Goal: Task Accomplishment & Management: Use online tool/utility

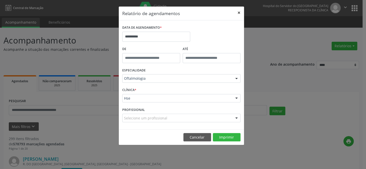
click at [239, 11] on button "×" at bounding box center [239, 13] width 10 height 12
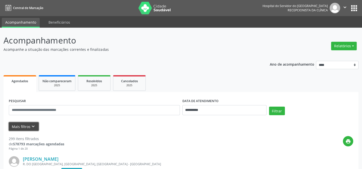
click at [20, 127] on button "Mais filtros keyboard_arrow_down" at bounding box center [24, 126] width 30 height 9
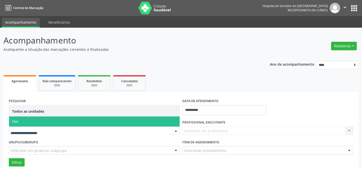
drag, startPoint x: 27, startPoint y: 120, endPoint x: 32, endPoint y: 123, distance: 6.4
click at [27, 120] on span "Hse" at bounding box center [94, 121] width 171 height 10
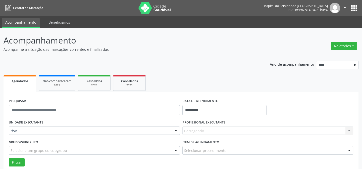
click at [191, 129] on div "Carregando... Nenhum resultado encontrado para: " " Não há nenhuma opção para s…" at bounding box center [268, 131] width 171 height 9
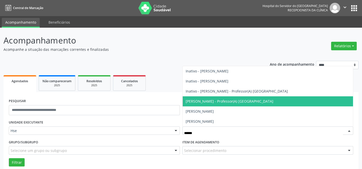
click at [214, 102] on span "[PERSON_NAME] - Professor(A) [GEOGRAPHIC_DATA]" at bounding box center [230, 101] width 88 height 5
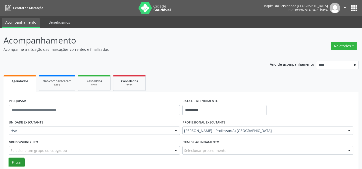
click at [19, 162] on button "Filtrar" at bounding box center [17, 162] width 16 height 9
click at [15, 161] on button "Filtrar" at bounding box center [17, 162] width 16 height 9
click at [14, 159] on button "Filtrar" at bounding box center [17, 162] width 16 height 9
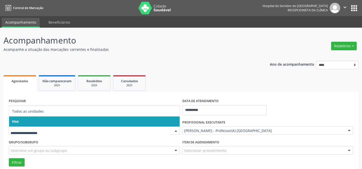
click at [24, 120] on span "Hse" at bounding box center [94, 121] width 171 height 10
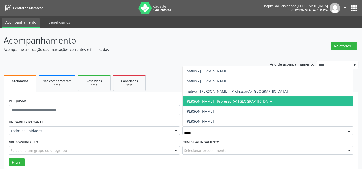
drag, startPoint x: 224, startPoint y: 102, endPoint x: 213, endPoint y: 99, distance: 12.3
click at [221, 102] on span "[PERSON_NAME] - Professor(A) [GEOGRAPHIC_DATA]" at bounding box center [230, 101] width 88 height 5
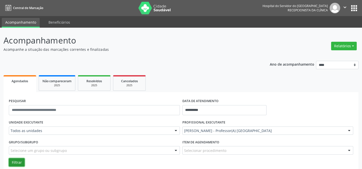
click at [15, 161] on button "Filtrar" at bounding box center [17, 162] width 16 height 9
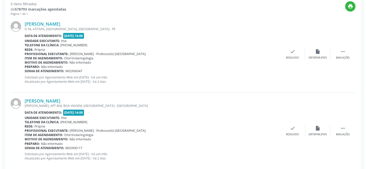
scroll to position [137, 0]
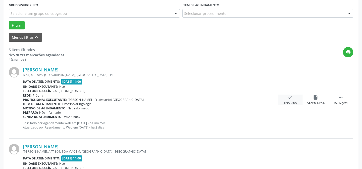
click at [289, 98] on icon "check" at bounding box center [291, 98] width 6 height 6
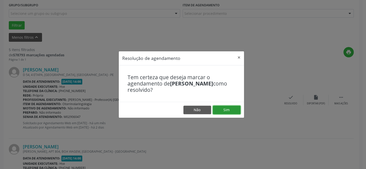
click at [225, 108] on button "Sim" at bounding box center [227, 110] width 28 height 9
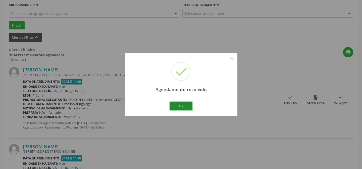
click at [184, 105] on button "Ok" at bounding box center [181, 106] width 23 height 9
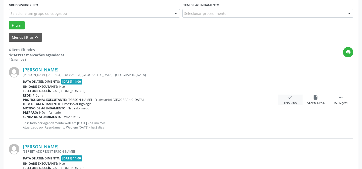
click at [290, 99] on icon "check" at bounding box center [291, 98] width 6 height 6
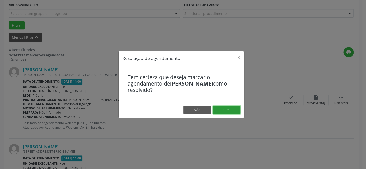
click at [231, 108] on button "Sim" at bounding box center [227, 110] width 28 height 9
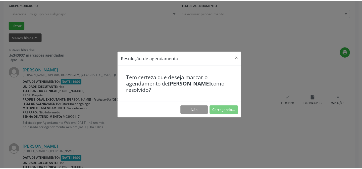
scroll to position [45, 0]
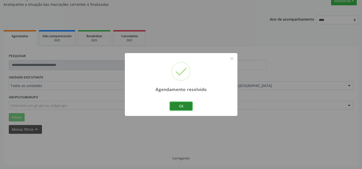
click at [185, 107] on button "Ok" at bounding box center [181, 106] width 23 height 9
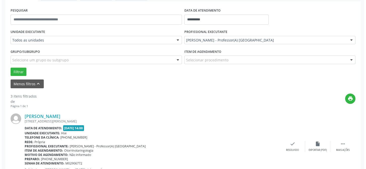
scroll to position [136, 0]
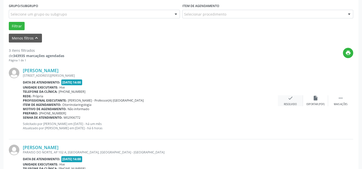
click at [289, 99] on icon "check" at bounding box center [291, 98] width 6 height 6
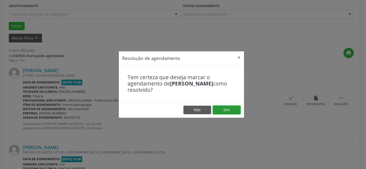
click at [224, 108] on button "Sim" at bounding box center [227, 110] width 28 height 9
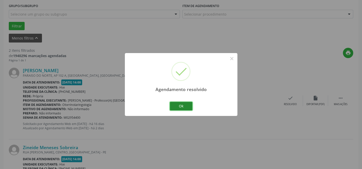
click at [183, 106] on button "Ok" at bounding box center [181, 106] width 23 height 9
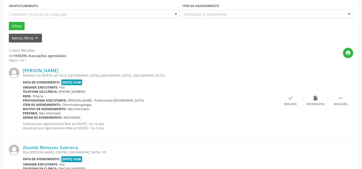
scroll to position [182, 0]
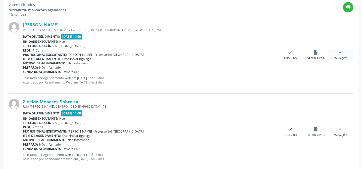
click at [342, 50] on icon "" at bounding box center [341, 53] width 6 height 6
click at [318, 55] on icon "alarm_off" at bounding box center [316, 53] width 6 height 6
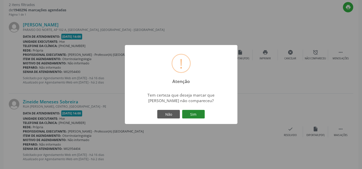
click at [199, 112] on button "Sim" at bounding box center [193, 114] width 23 height 9
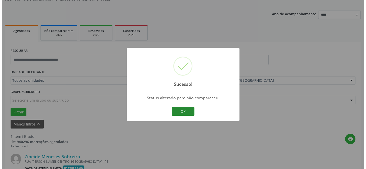
scroll to position [115, 0]
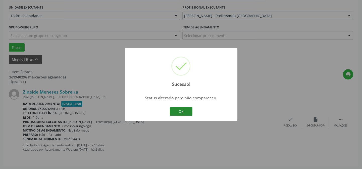
click at [181, 108] on button "OK" at bounding box center [181, 111] width 23 height 9
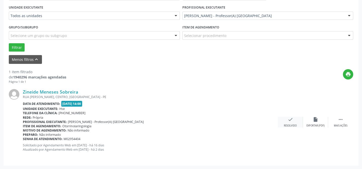
click at [289, 122] on icon "check" at bounding box center [291, 120] width 6 height 6
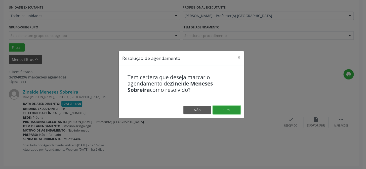
click at [226, 108] on button "Sim" at bounding box center [227, 110] width 28 height 9
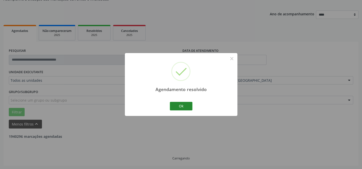
scroll to position [34, 0]
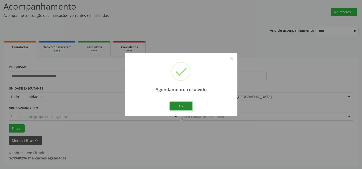
click at [183, 106] on button "Ok" at bounding box center [181, 106] width 23 height 9
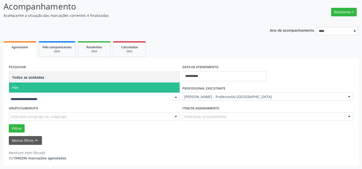
click at [24, 87] on span "Hse" at bounding box center [94, 88] width 171 height 10
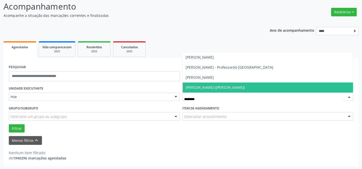
click at [212, 87] on span "[PERSON_NAME] ([PERSON_NAME])" at bounding box center [215, 87] width 59 height 5
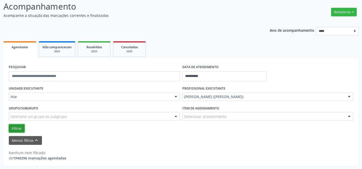
click at [16, 127] on button "Filtrar" at bounding box center [17, 128] width 16 height 9
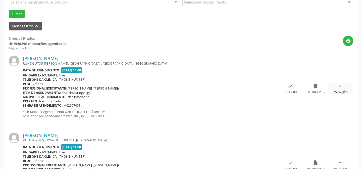
click at [340, 87] on icon "" at bounding box center [341, 86] width 6 height 6
click at [316, 85] on icon "alarm_off" at bounding box center [316, 86] width 6 height 6
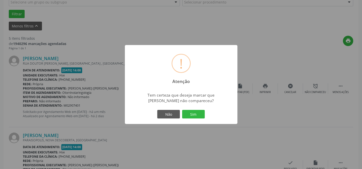
click at [197, 114] on button "Sim" at bounding box center [193, 114] width 23 height 9
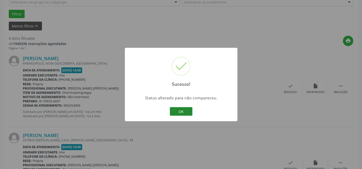
click at [180, 111] on button "OK" at bounding box center [181, 111] width 23 height 9
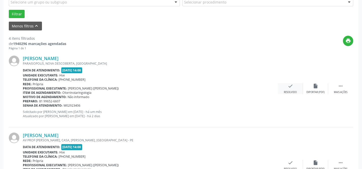
click at [291, 88] on icon "check" at bounding box center [291, 86] width 6 height 6
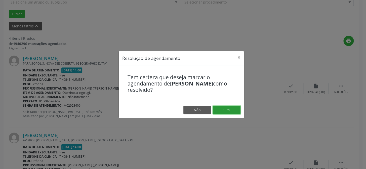
click at [230, 110] on button "Sim" at bounding box center [227, 110] width 28 height 9
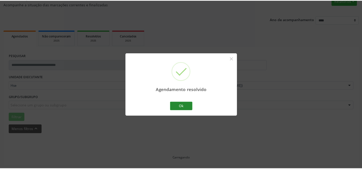
scroll to position [45, 0]
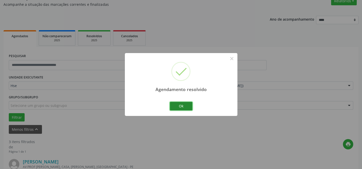
click at [181, 105] on button "Ok" at bounding box center [181, 106] width 23 height 9
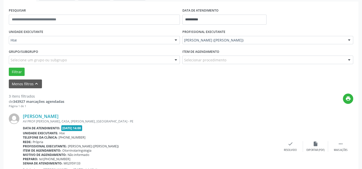
scroll to position [136, 0]
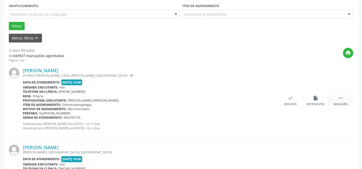
click at [339, 99] on icon "" at bounding box center [341, 98] width 6 height 6
click at [318, 97] on icon "alarm_off" at bounding box center [316, 98] width 6 height 6
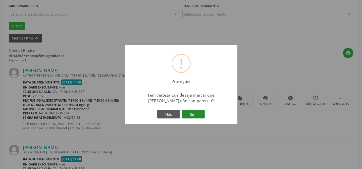
click at [194, 113] on button "Sim" at bounding box center [193, 114] width 23 height 9
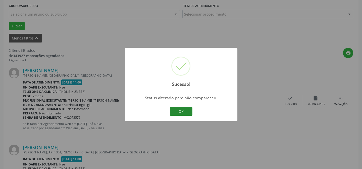
click at [182, 109] on button "OK" at bounding box center [181, 111] width 23 height 9
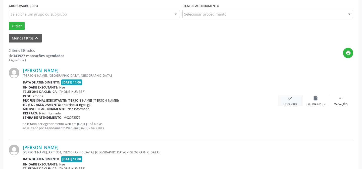
click at [291, 98] on icon "check" at bounding box center [291, 98] width 6 height 6
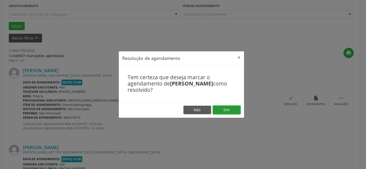
click at [230, 109] on button "Sim" at bounding box center [227, 110] width 28 height 9
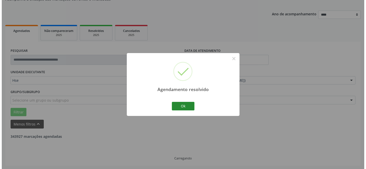
scroll to position [115, 0]
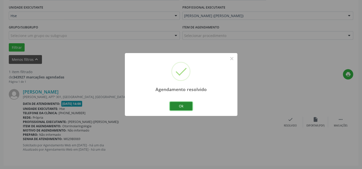
click at [186, 106] on button "Ok" at bounding box center [181, 106] width 23 height 9
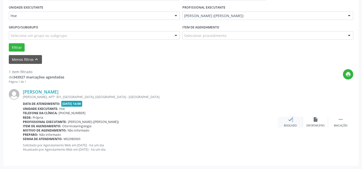
click at [290, 120] on icon "check" at bounding box center [291, 120] width 6 height 6
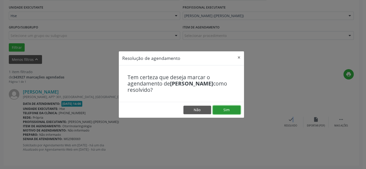
click at [231, 108] on button "Sim" at bounding box center [227, 110] width 28 height 9
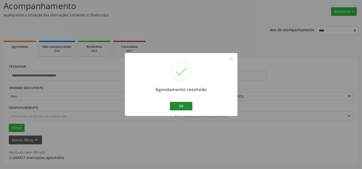
scroll to position [34, 0]
click at [185, 104] on button "Ok" at bounding box center [181, 106] width 23 height 9
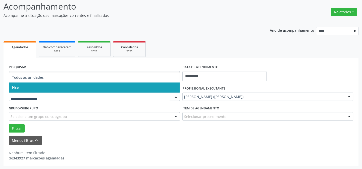
drag, startPoint x: 23, startPoint y: 85, endPoint x: 26, endPoint y: 87, distance: 3.7
click at [23, 85] on span "Hse" at bounding box center [94, 88] width 171 height 10
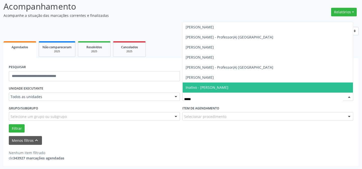
type input "******"
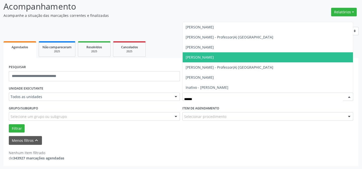
click at [201, 59] on span "[PERSON_NAME]" at bounding box center [200, 57] width 28 height 5
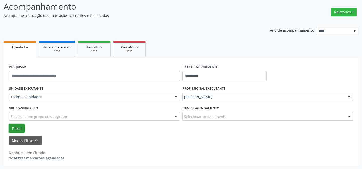
click at [17, 127] on button "Filtrar" at bounding box center [17, 128] width 16 height 9
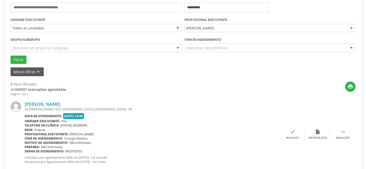
scroll to position [126, 0]
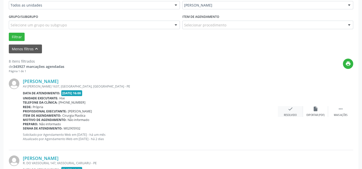
click at [289, 111] on div "check Resolvido" at bounding box center [290, 111] width 25 height 11
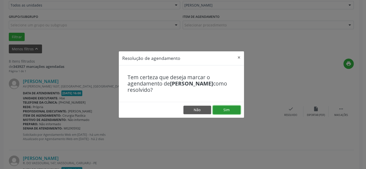
click at [225, 107] on button "Sim" at bounding box center [227, 110] width 28 height 9
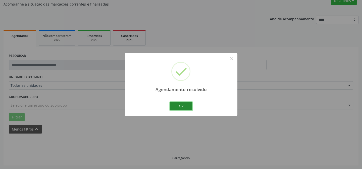
click at [185, 107] on button "Ok" at bounding box center [181, 106] width 23 height 9
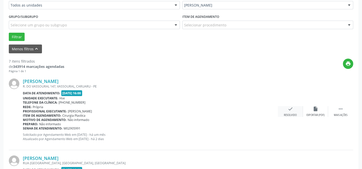
click at [292, 109] on icon "check" at bounding box center [291, 109] width 6 height 6
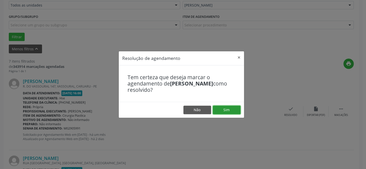
click at [232, 111] on button "Sim" at bounding box center [227, 110] width 28 height 9
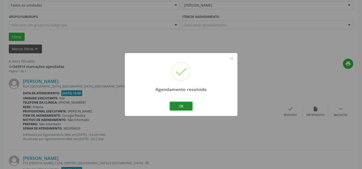
click at [182, 106] on button "Ok" at bounding box center [181, 106] width 23 height 9
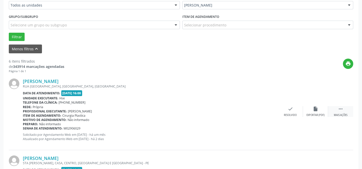
click at [345, 111] on div " Mais ações" at bounding box center [341, 111] width 25 height 11
click at [314, 110] on icon "alarm_off" at bounding box center [316, 109] width 6 height 6
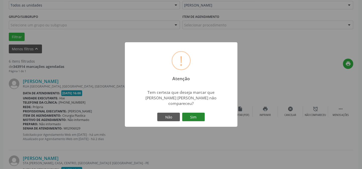
click at [199, 113] on button "Sim" at bounding box center [193, 117] width 23 height 9
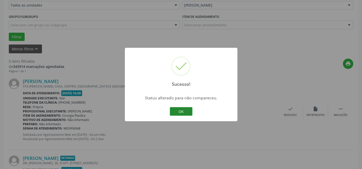
click at [184, 110] on button "OK" at bounding box center [181, 111] width 23 height 9
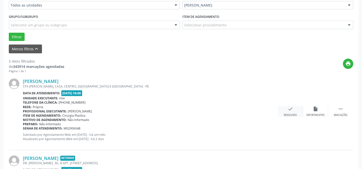
click at [290, 110] on icon "check" at bounding box center [291, 109] width 6 height 6
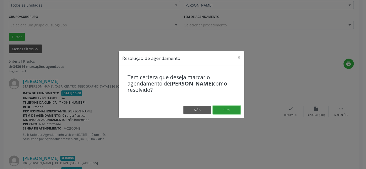
click at [225, 108] on button "Sim" at bounding box center [227, 110] width 28 height 9
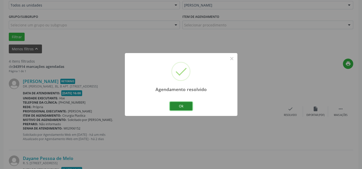
click at [182, 106] on button "Ok" at bounding box center [181, 106] width 23 height 9
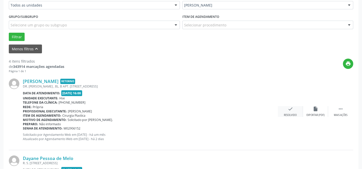
click at [293, 111] on div "check Resolvido" at bounding box center [290, 111] width 25 height 11
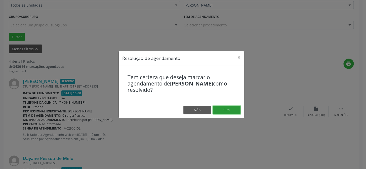
click at [228, 110] on button "Sim" at bounding box center [227, 110] width 28 height 9
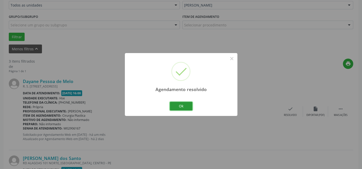
drag, startPoint x: 184, startPoint y: 107, endPoint x: 179, endPoint y: 107, distance: 5.8
click at [184, 107] on button "Ok" at bounding box center [181, 106] width 23 height 9
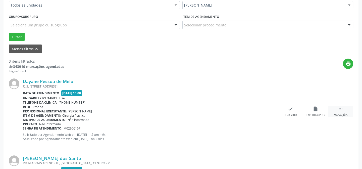
drag, startPoint x: 341, startPoint y: 108, endPoint x: 337, endPoint y: 109, distance: 4.1
click at [341, 108] on icon "" at bounding box center [341, 109] width 6 height 6
click at [313, 108] on icon "alarm_off" at bounding box center [316, 109] width 6 height 6
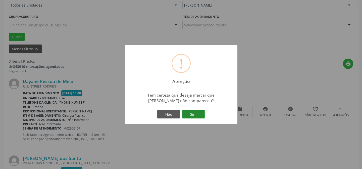
click at [193, 112] on button "Sim" at bounding box center [193, 114] width 23 height 9
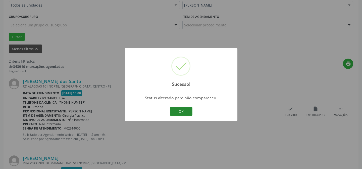
click at [187, 112] on button "OK" at bounding box center [181, 111] width 23 height 9
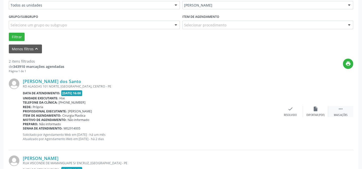
click at [345, 113] on div " Mais ações" at bounding box center [341, 111] width 25 height 11
click at [312, 113] on div "alarm_off Não compareceu" at bounding box center [315, 111] width 25 height 11
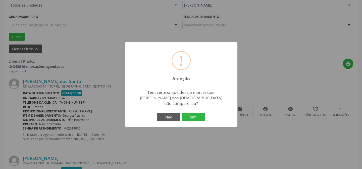
drag, startPoint x: 197, startPoint y: 117, endPoint x: 194, endPoint y: 117, distance: 2.5
click at [196, 117] on button "Sim" at bounding box center [193, 117] width 23 height 9
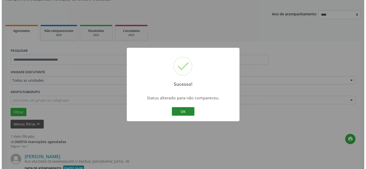
scroll to position [115, 0]
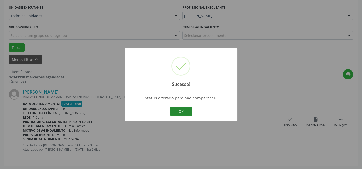
click at [180, 110] on button "OK" at bounding box center [181, 111] width 23 height 9
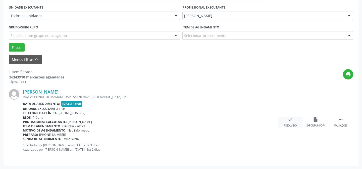
click at [289, 120] on icon "check" at bounding box center [291, 120] width 6 height 6
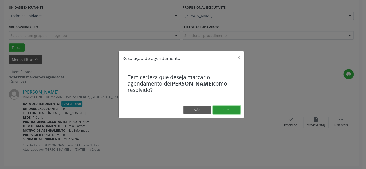
click at [230, 109] on button "Sim" at bounding box center [227, 110] width 28 height 9
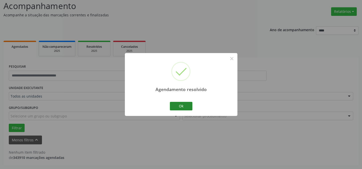
scroll to position [34, 0]
click at [187, 108] on button "Ok" at bounding box center [181, 106] width 23 height 9
